Goal: Navigation & Orientation: Find specific page/section

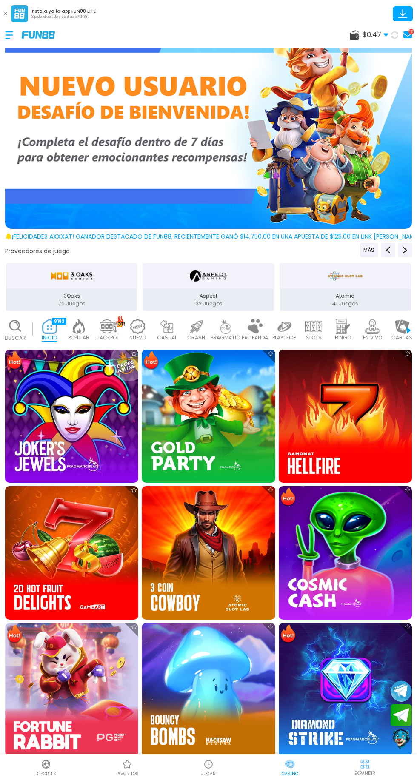
click at [386, 34] on use at bounding box center [385, 35] width 5 height 3
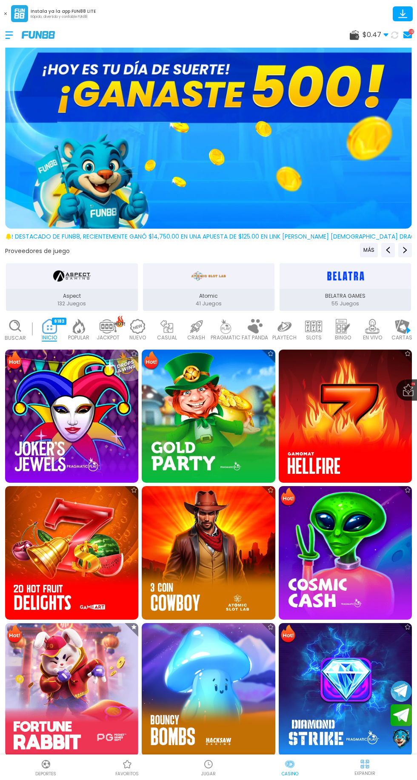
click at [396, 38] on icon at bounding box center [394, 35] width 10 height 10
click at [406, 34] on use at bounding box center [407, 34] width 9 height 7
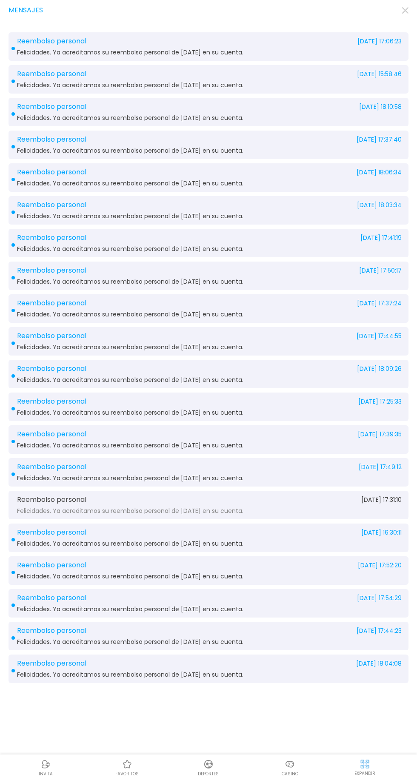
click at [405, 10] on use "button" at bounding box center [405, 10] width 6 height 6
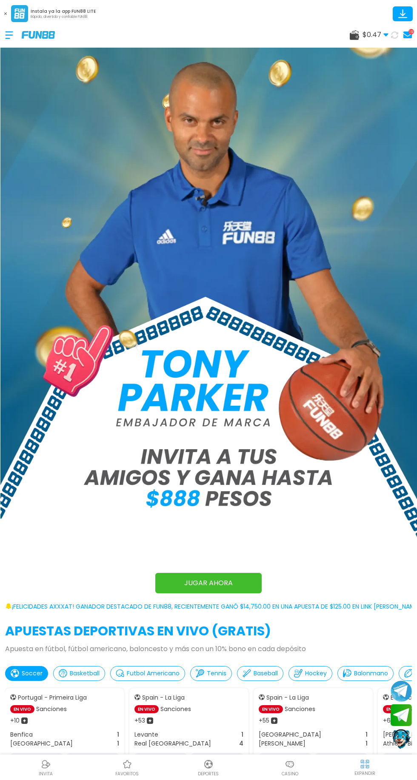
click at [291, 766] on img at bounding box center [290, 764] width 10 height 10
click at [297, 769] on div "Casino" at bounding box center [289, 767] width 81 height 19
click at [289, 764] on img at bounding box center [290, 764] width 10 height 10
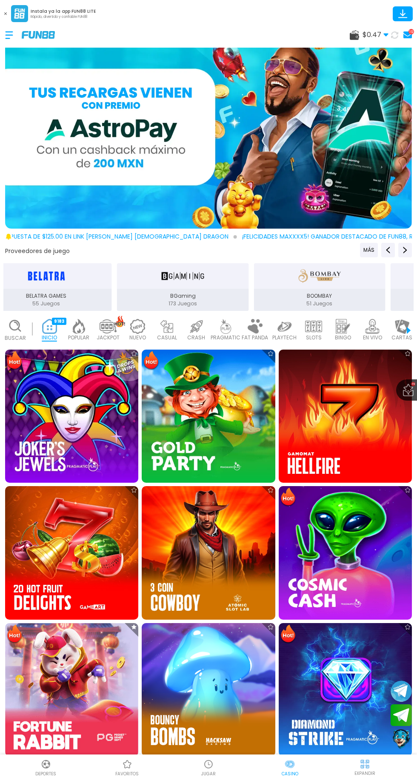
click at [2, 91] on div at bounding box center [208, 129] width 417 height 207
